Goal: Task Accomplishment & Management: Manage account settings

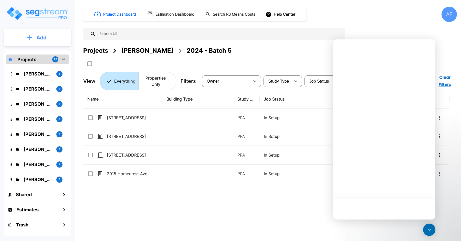
click at [39, 36] on p "Add" at bounding box center [41, 38] width 10 height 8
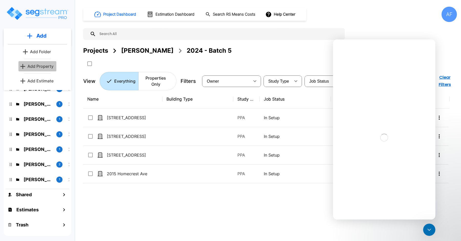
click at [39, 65] on p "Add Property" at bounding box center [40, 66] width 26 height 6
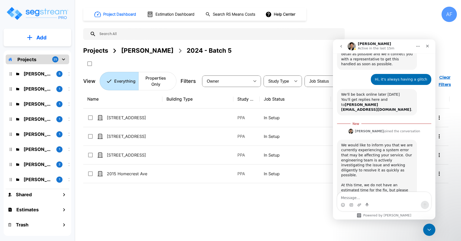
scroll to position [108, 0]
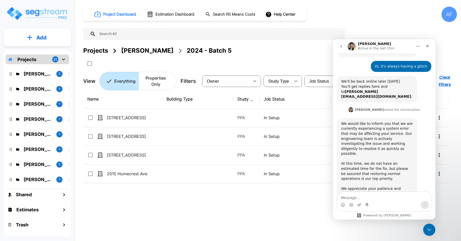
scroll to position [99, 0]
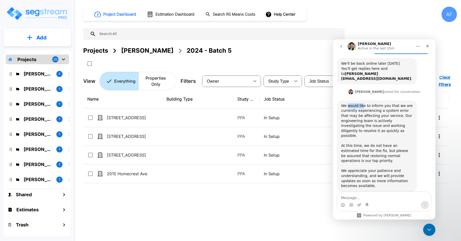
drag, startPoint x: 348, startPoint y: 98, endPoint x: 362, endPoint y: 99, distance: 14.6
click at [363, 103] on div "We would like to inform you that we are currently experiencing a system error t…" at bounding box center [377, 123] width 72 height 40
drag, startPoint x: 342, startPoint y: 104, endPoint x: 364, endPoint y: 106, distance: 21.6
click at [356, 105] on div "We would like to inform you that we are currently experiencing a system error t…" at bounding box center [377, 123] width 72 height 40
drag, startPoint x: 379, startPoint y: 106, endPoint x: 376, endPoint y: 107, distance: 3.1
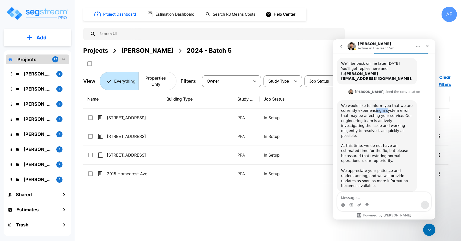
click at [384, 106] on div "We would like to inform you that we are currently experiencing a system error t…" at bounding box center [377, 123] width 72 height 40
drag, startPoint x: 341, startPoint y: 110, endPoint x: 354, endPoint y: 110, distance: 12.3
click at [354, 110] on div "We would like to inform you that we are currently experiencing a system error t…" at bounding box center [377, 123] width 72 height 40
drag, startPoint x: 349, startPoint y: 117, endPoint x: 369, endPoint y: 117, distance: 19.7
click at [368, 116] on div "We would like to inform you that we are currently experiencing a system error t…" at bounding box center [377, 123] width 72 height 40
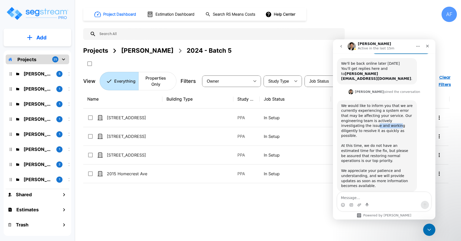
drag, startPoint x: 354, startPoint y: 121, endPoint x: 375, endPoint y: 121, distance: 20.5
click at [375, 121] on div "We would like to inform you that we are currently experiencing a system error t…" at bounding box center [377, 123] width 72 height 40
drag, startPoint x: 346, startPoint y: 126, endPoint x: 363, endPoint y: 126, distance: 16.6
click at [363, 126] on div "We would like to inform you that we are currently experiencing a system error t…" at bounding box center [377, 123] width 72 height 40
drag, startPoint x: 350, startPoint y: 134, endPoint x: 370, endPoint y: 134, distance: 20.5
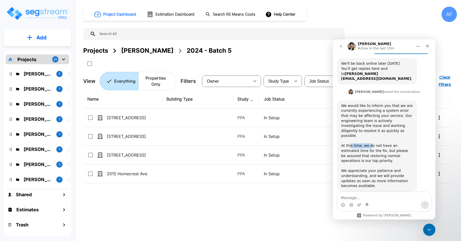
click at [370, 143] on div "At this time, we do not have an estimated time for the fix, but please be assur…" at bounding box center [377, 155] width 72 height 25
click at [384, 143] on div "At this time, we do not have an estimated time for the fix, but please be assur…" at bounding box center [377, 155] width 72 height 25
drag, startPoint x: 360, startPoint y: 141, endPoint x: 370, endPoint y: 141, distance: 10.2
click at [370, 143] on div "At this time, we do not have an estimated time for the fix, but please be assur…" at bounding box center [377, 155] width 72 height 25
click at [384, 143] on div "At this time, we do not have an estimated time for the fix, but please be assur…" at bounding box center [377, 155] width 72 height 25
